Goal: Information Seeking & Learning: Learn about a topic

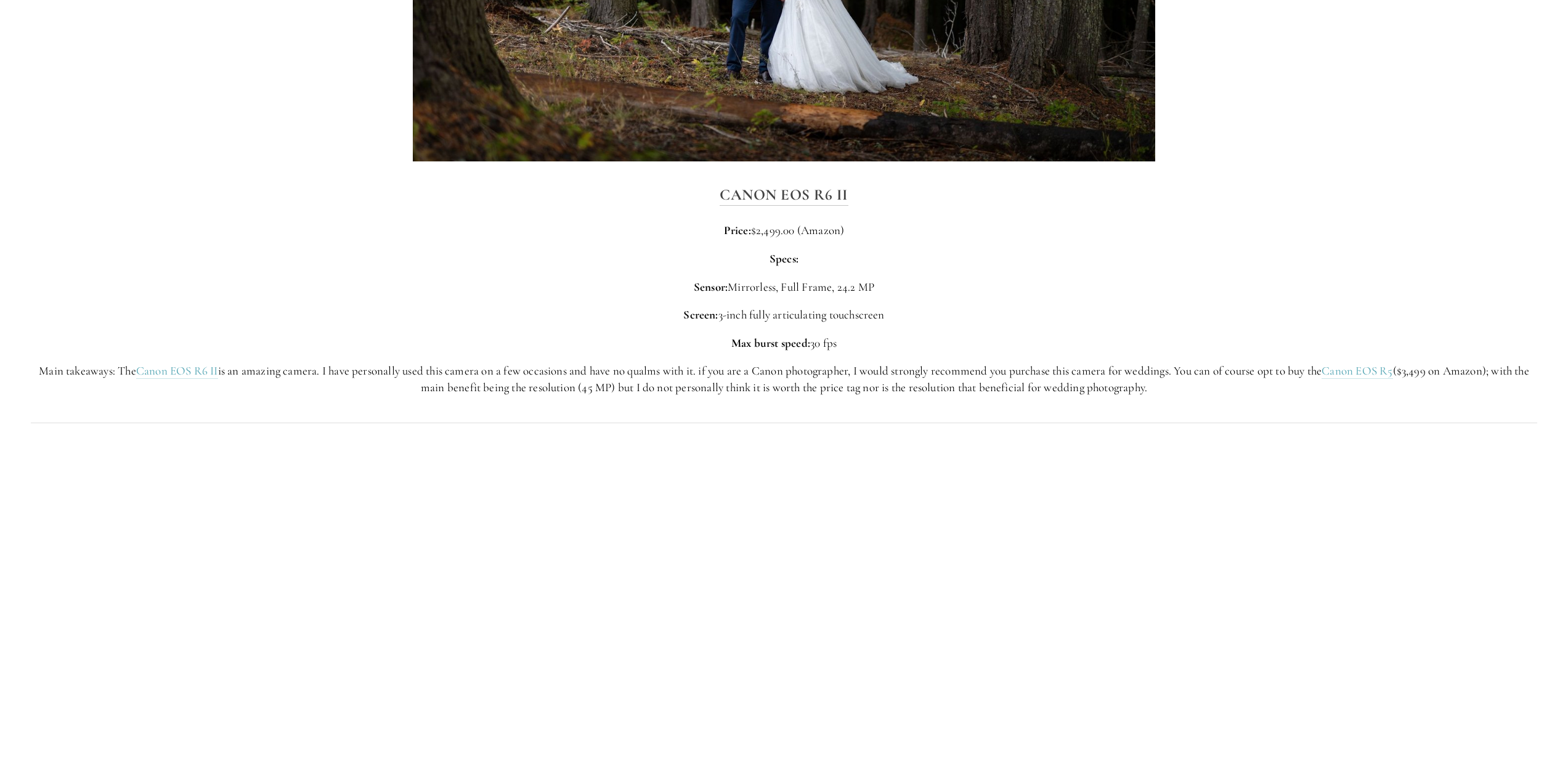
scroll to position [3698, 0]
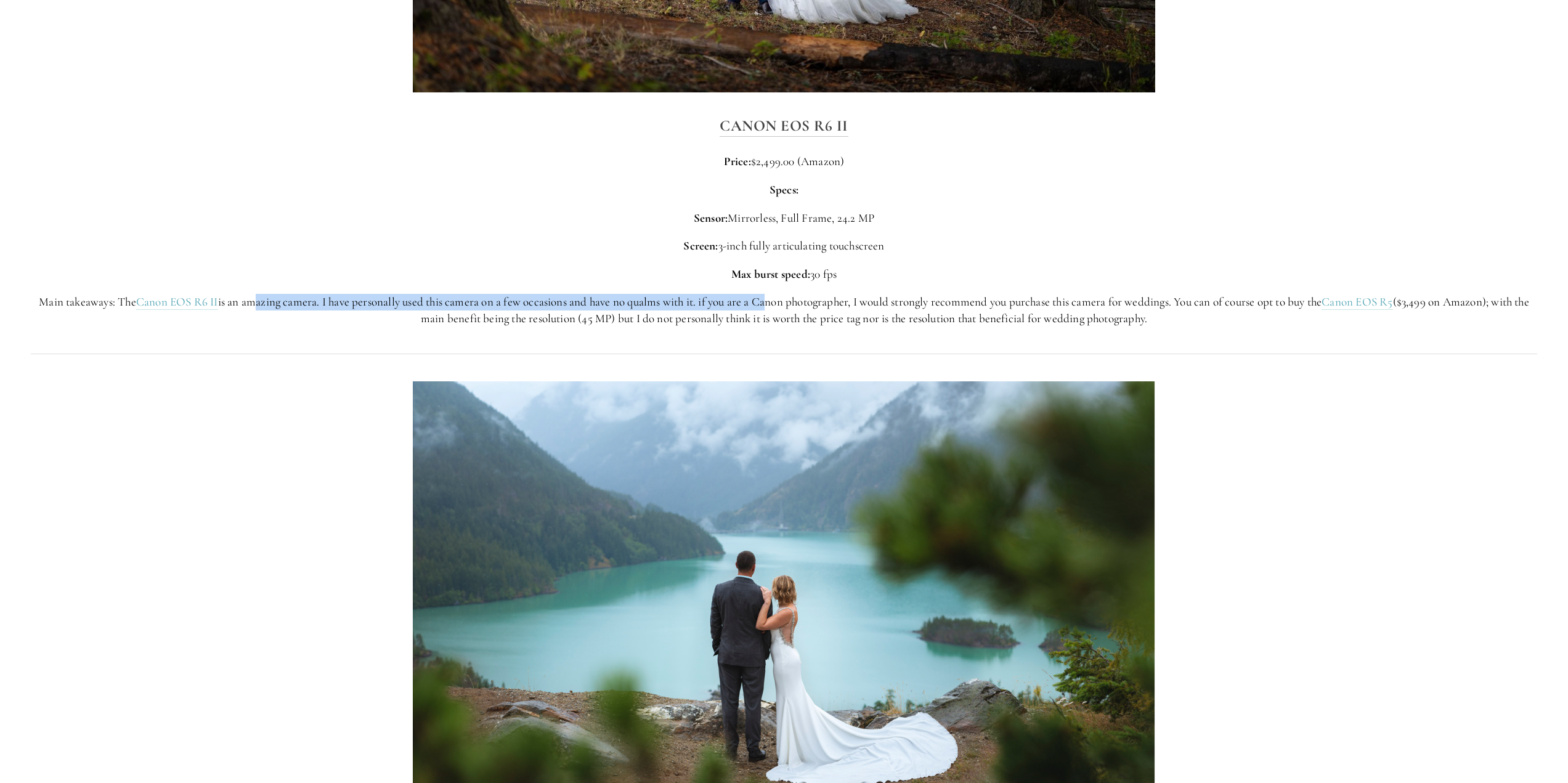
drag, startPoint x: 257, startPoint y: 305, endPoint x: 774, endPoint y: 307, distance: 517.0
click at [774, 307] on p "Main takeaways: The Canon EOS R6 II is an amazing camera. I have personally use…" at bounding box center [784, 311] width 1507 height 33
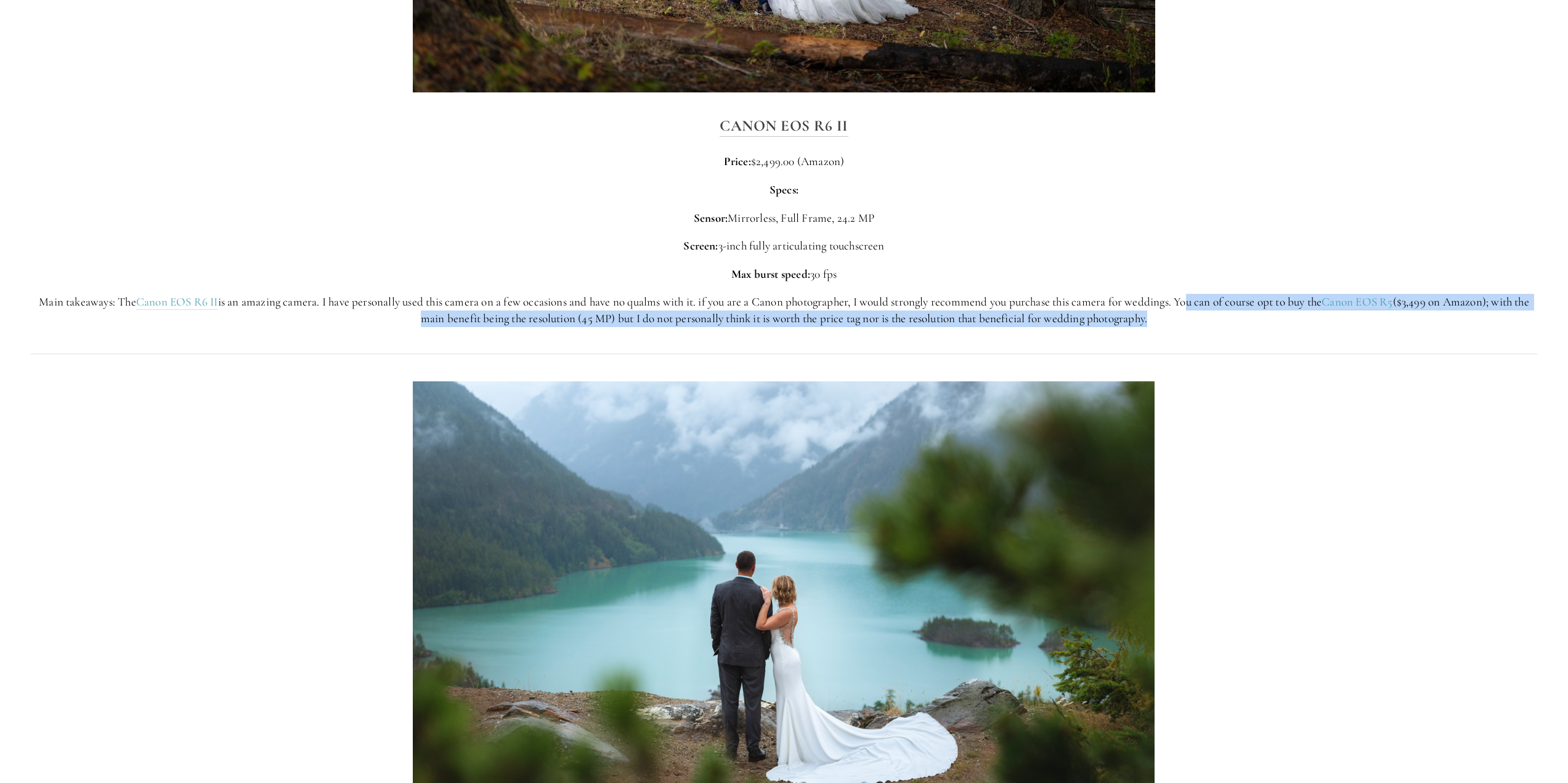
drag, startPoint x: 1195, startPoint y: 307, endPoint x: 561, endPoint y: 357, distance: 636.0
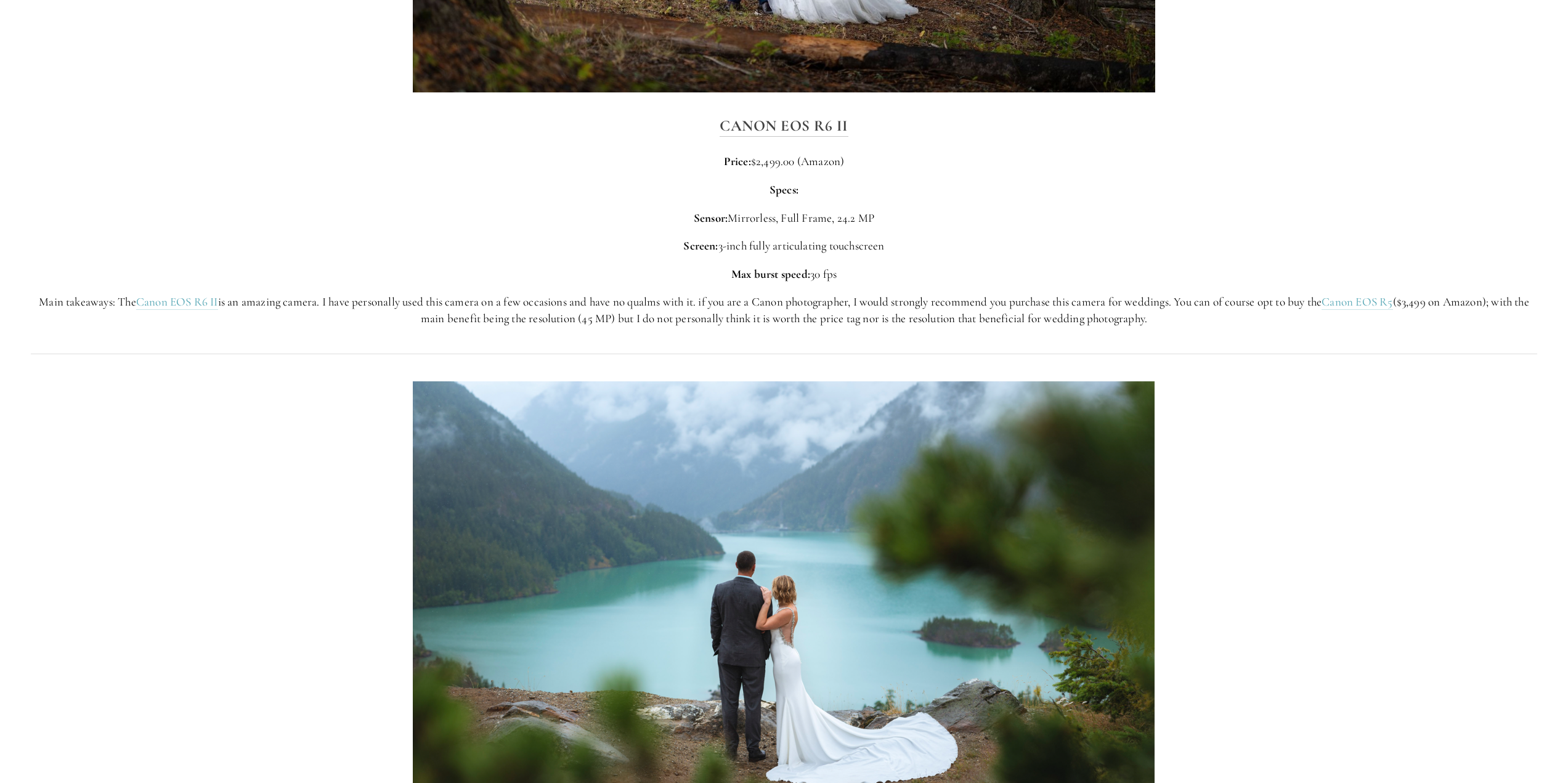
click at [504, 301] on p "Main takeaways: The Canon EOS R6 II is an amazing camera. I have personally use…" at bounding box center [784, 311] width 1507 height 33
drag, startPoint x: 495, startPoint y: 325, endPoint x: 604, endPoint y: 322, distance: 109.0
click at [597, 322] on p "Main takeaways: The Canon EOS R6 II is an amazing camera. I have personally use…" at bounding box center [784, 311] width 1507 height 33
click at [655, 323] on p "Main takeaways: The Canon EOS R6 II is an amazing camera. I have personally use…" at bounding box center [784, 311] width 1507 height 33
drag, startPoint x: 641, startPoint y: 325, endPoint x: 851, endPoint y: 347, distance: 211.1
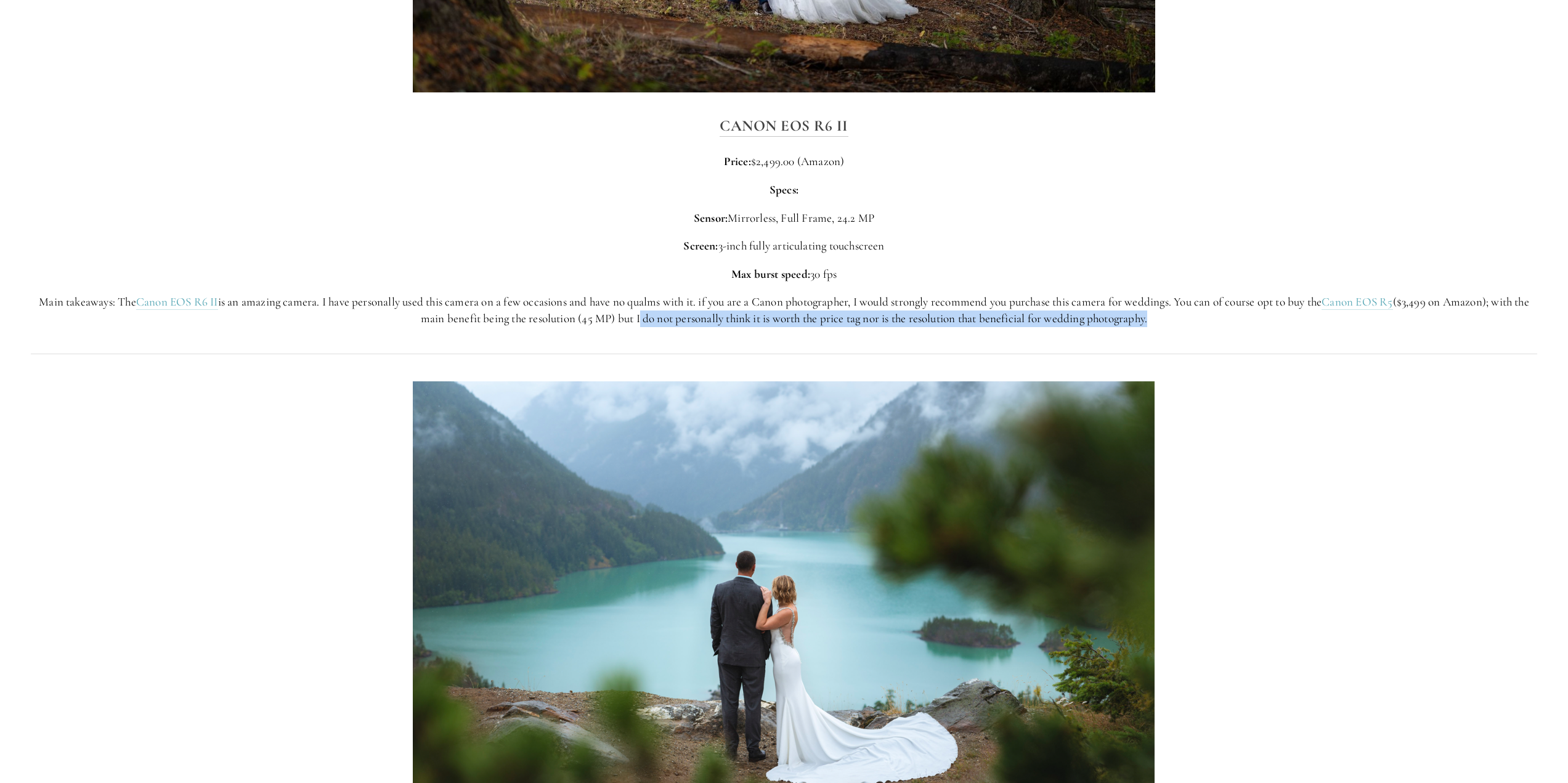
click at [919, 328] on div "Canon EOS R6 II Price: $2,499.00 (Amazon) Specs: Sensor: Mirrorless, Full Frame…" at bounding box center [784, 220] width 1527 height 235
click at [954, 311] on p "Main takeaways: The Canon EOS R6 II is an amazing camera. I have personally use…" at bounding box center [784, 311] width 1507 height 33
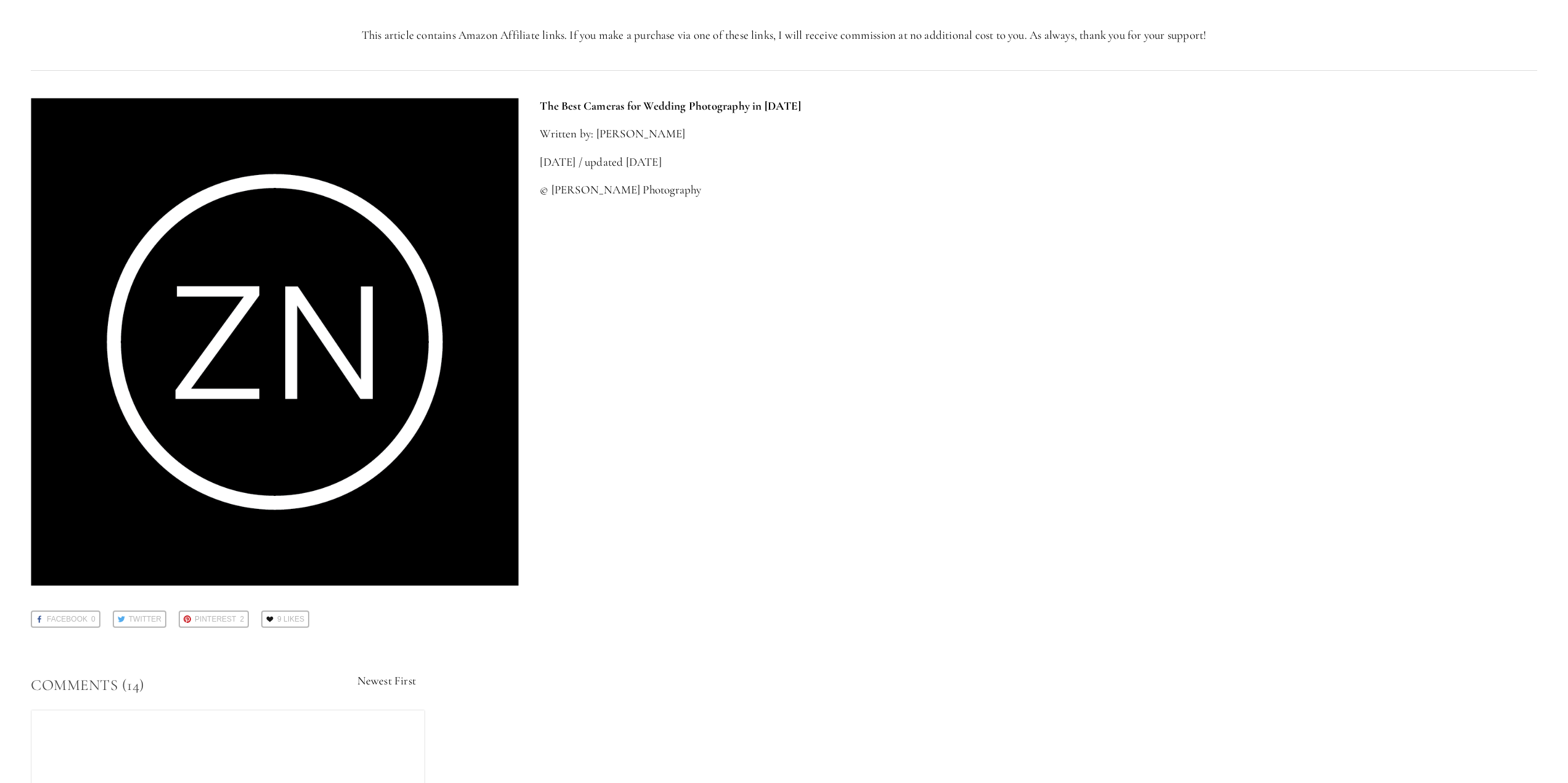
scroll to position [4623, 0]
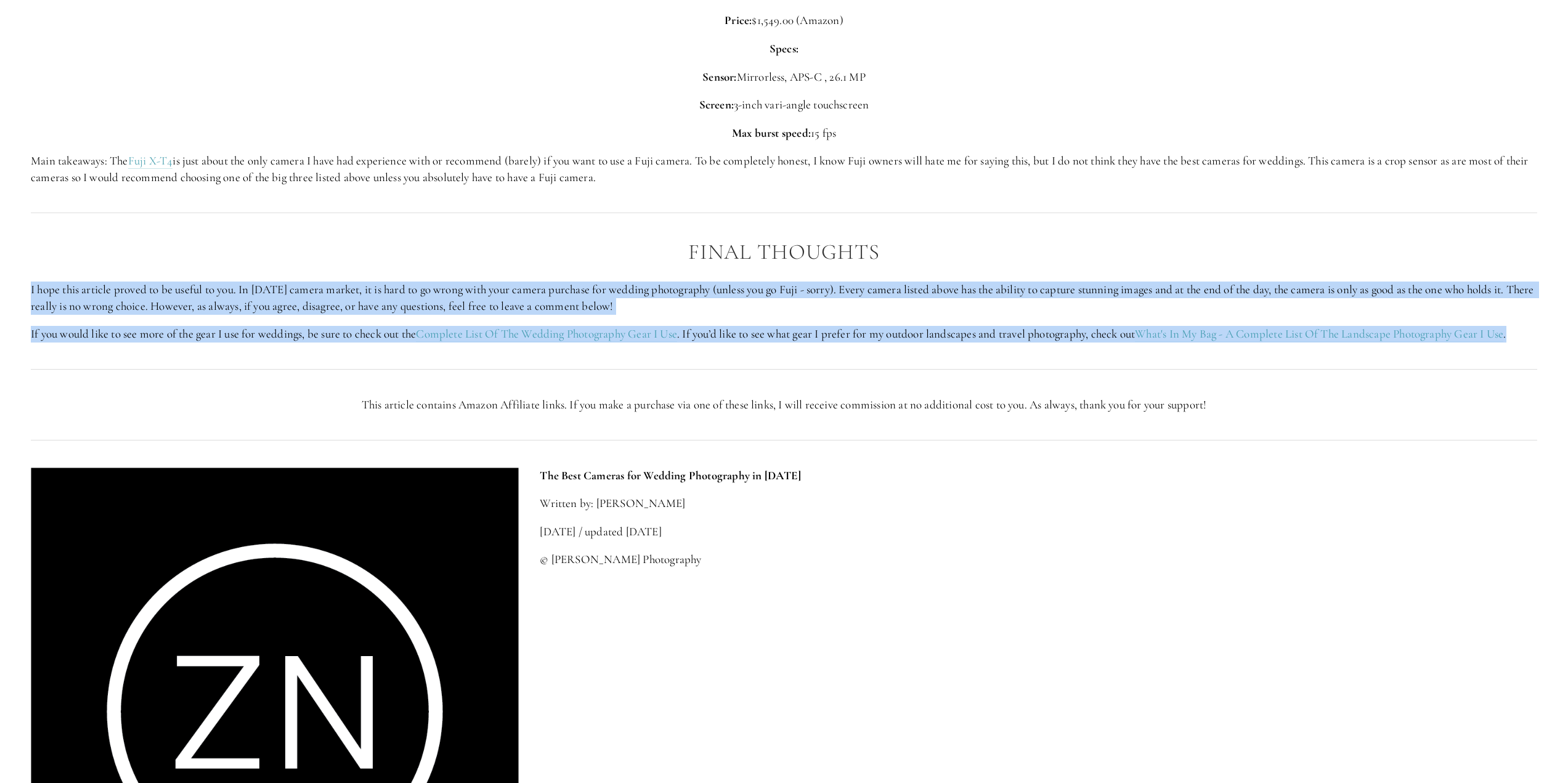
drag, startPoint x: 30, startPoint y: 297, endPoint x: 973, endPoint y: 357, distance: 944.9
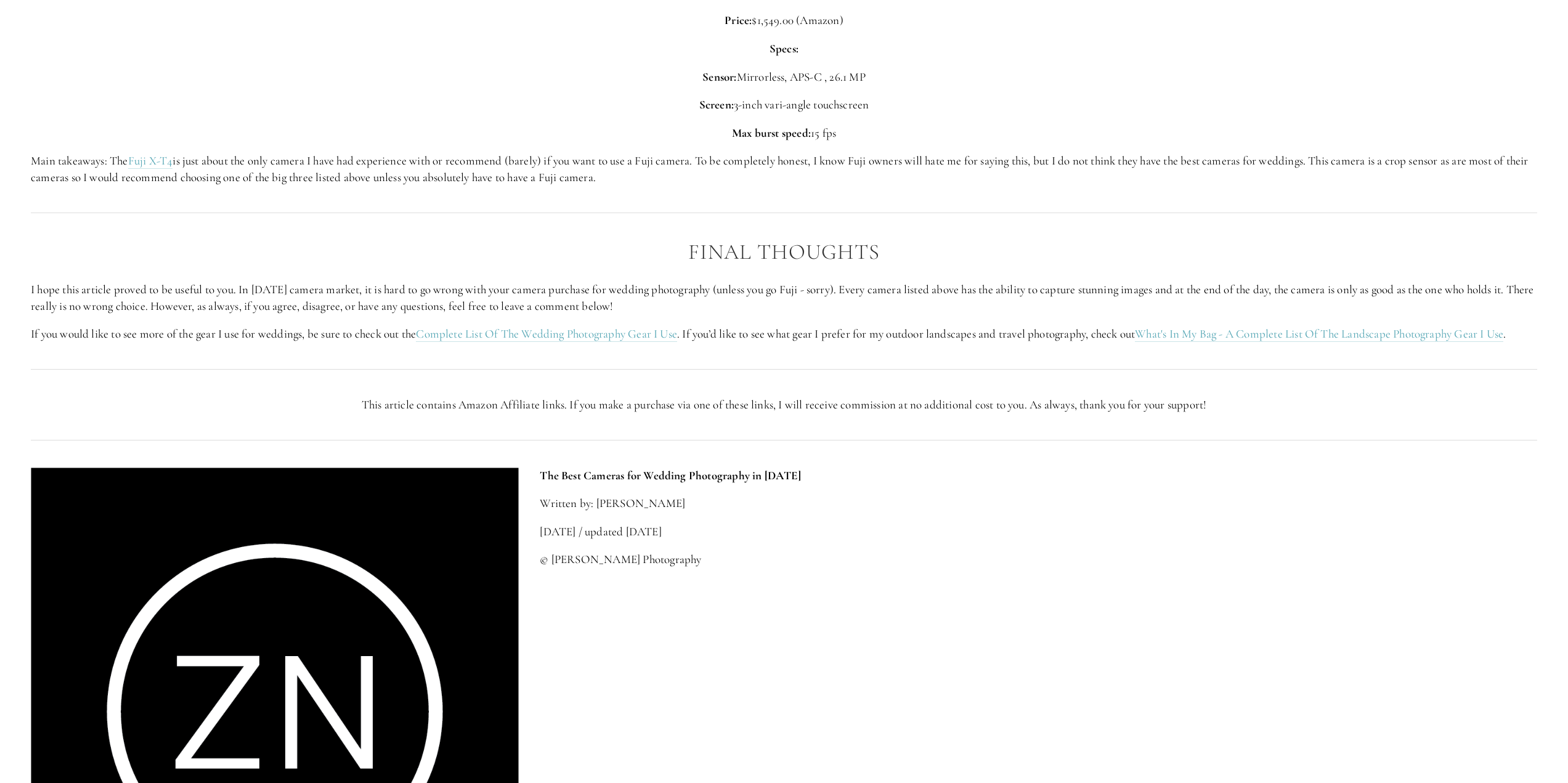
click at [1457, 609] on div "The Best Cameras for Wedding Photography in [DATE] Written by: [PERSON_NAME] [D…" at bounding box center [784, 712] width 1527 height 509
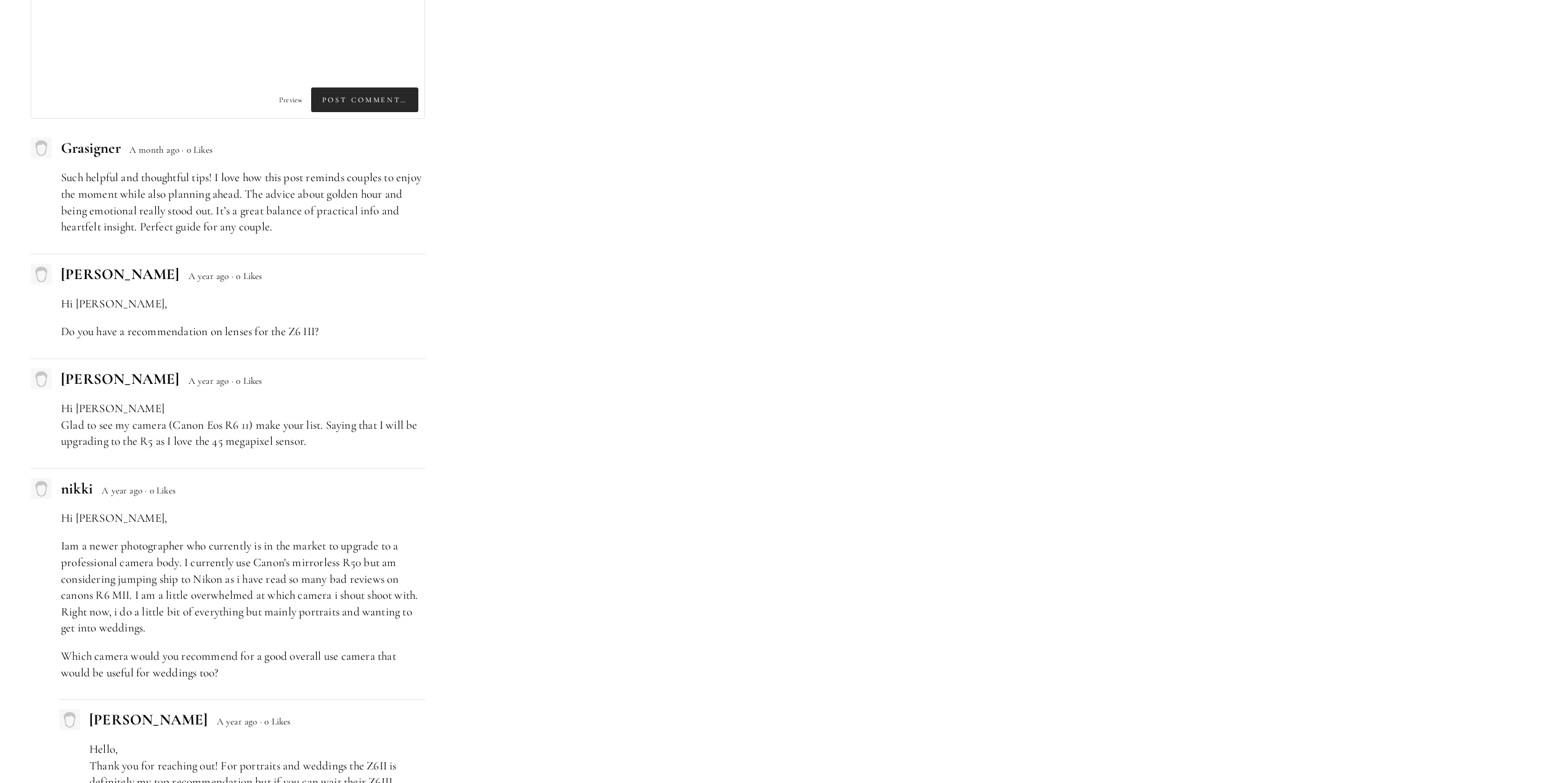
scroll to position [5794, 0]
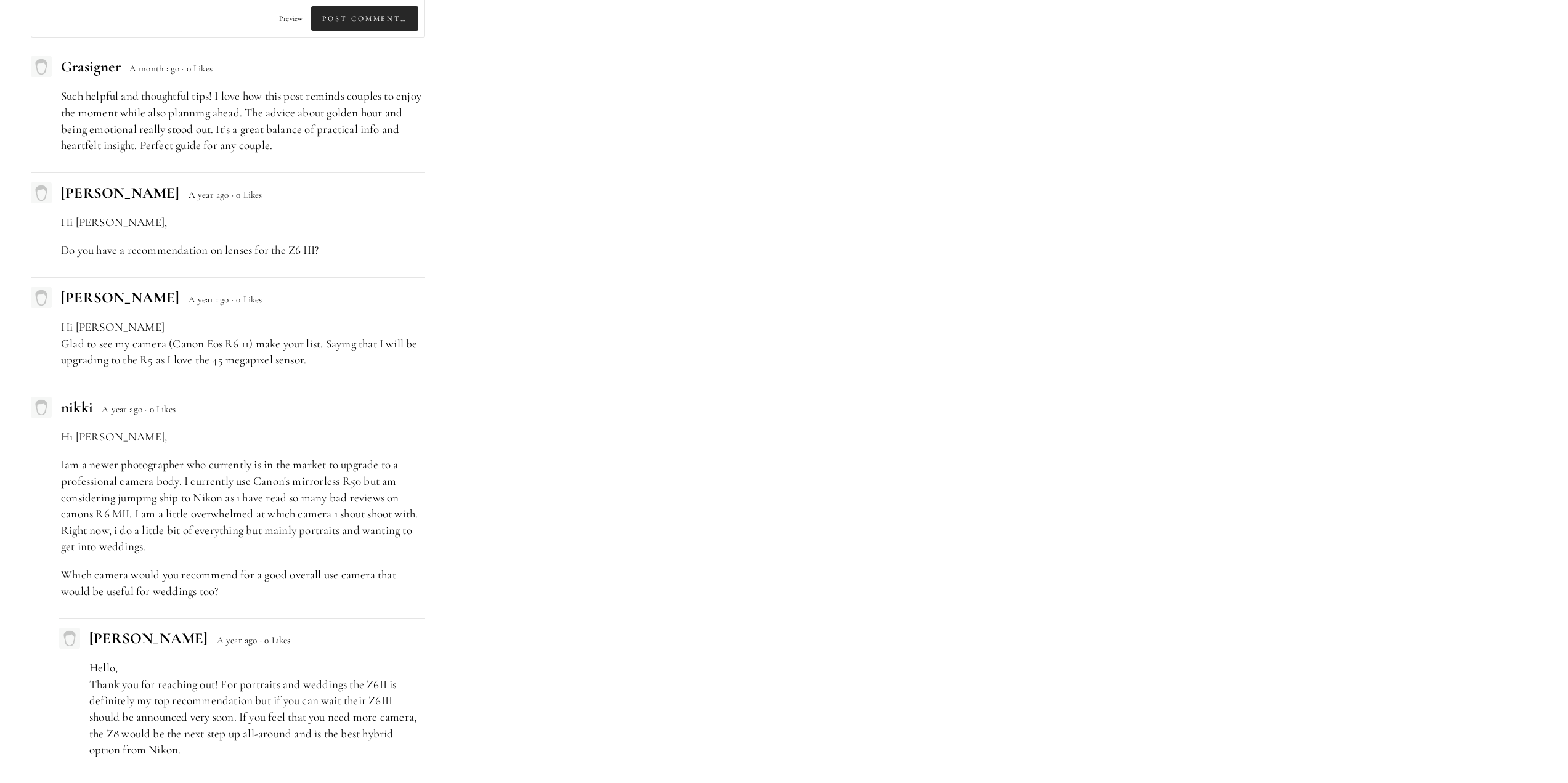
drag, startPoint x: 400, startPoint y: 494, endPoint x: 398, endPoint y: 510, distance: 16.1
click at [398, 510] on p "Iam a newer photographer who currently is in the market to upgrade to a profess…" at bounding box center [243, 506] width 364 height 99
click at [217, 526] on p "Iam a newer photographer who currently is in the market to upgrade to a profess…" at bounding box center [243, 506] width 364 height 99
drag, startPoint x: 345, startPoint y: 500, endPoint x: 383, endPoint y: 502, distance: 38.1
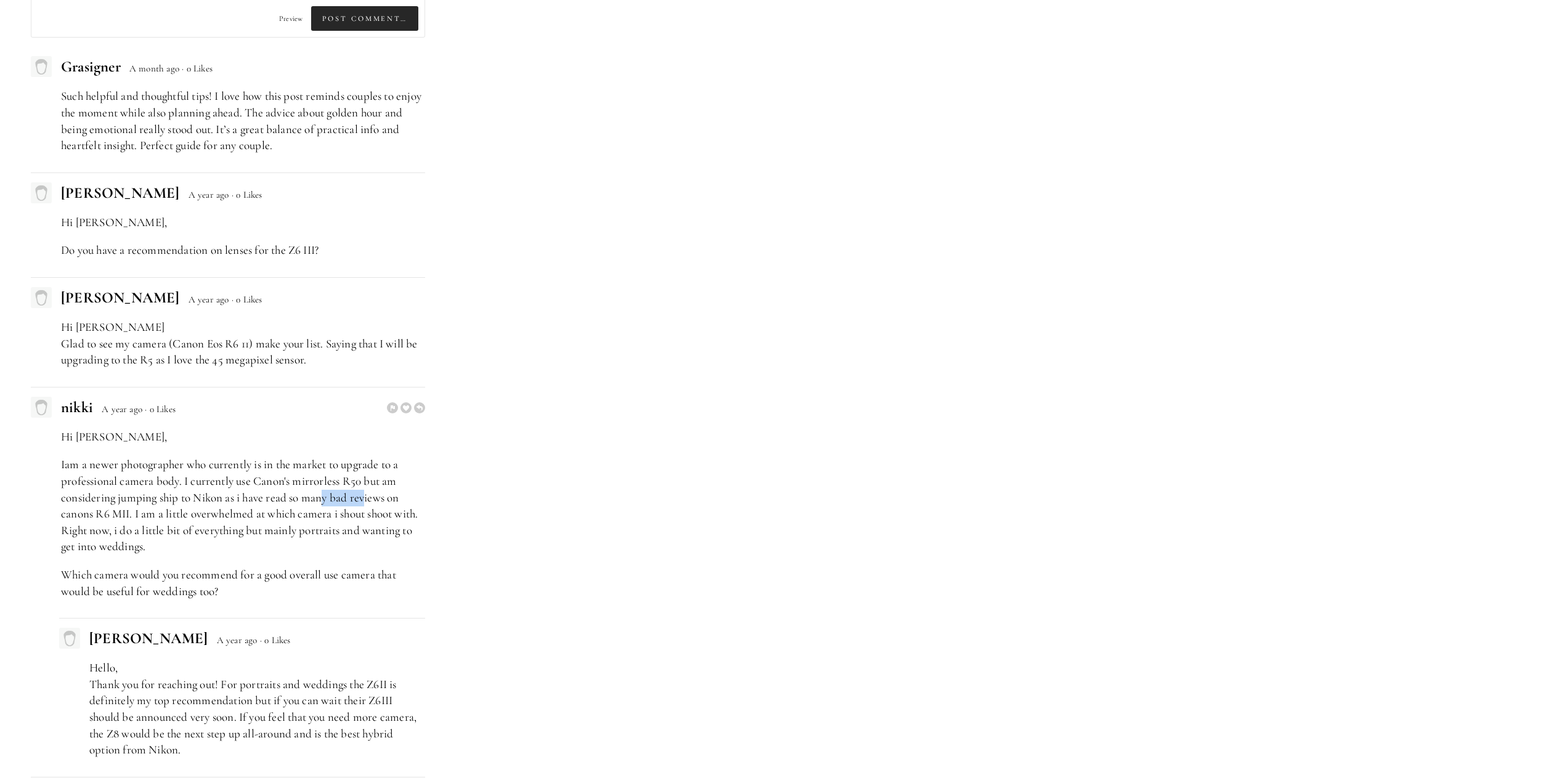
click at [375, 500] on p "Iam a newer photographer who currently is in the market to upgrade to a profess…" at bounding box center [243, 506] width 364 height 99
drag, startPoint x: 382, startPoint y: 688, endPoint x: 415, endPoint y: 700, distance: 35.1
click at [415, 700] on p "Hello, Thank you for reaching out! For portraits and weddings the Z6II is defin…" at bounding box center [257, 709] width 336 height 99
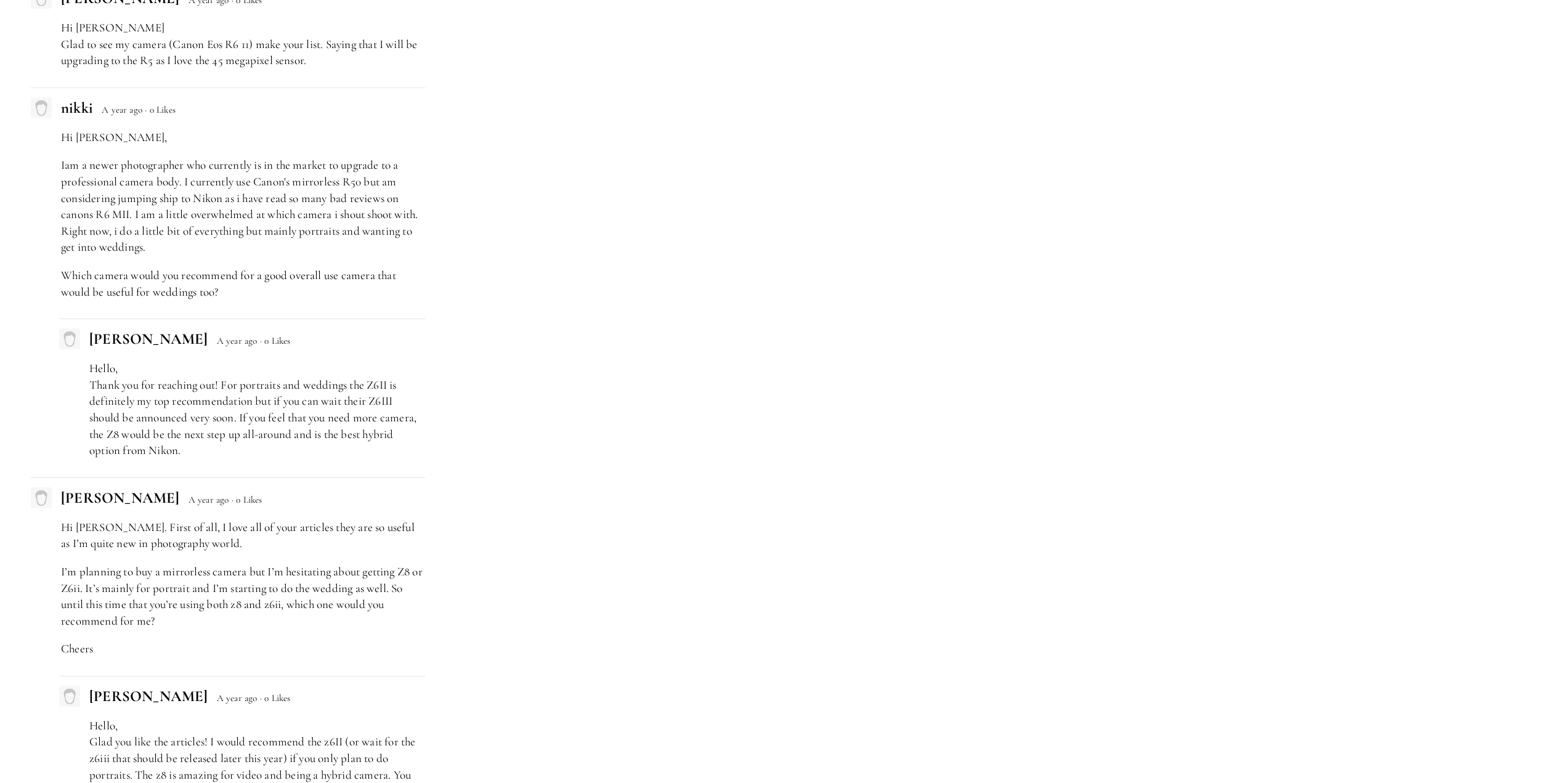
scroll to position [6102, 0]
